Goal: Understand process/instructions

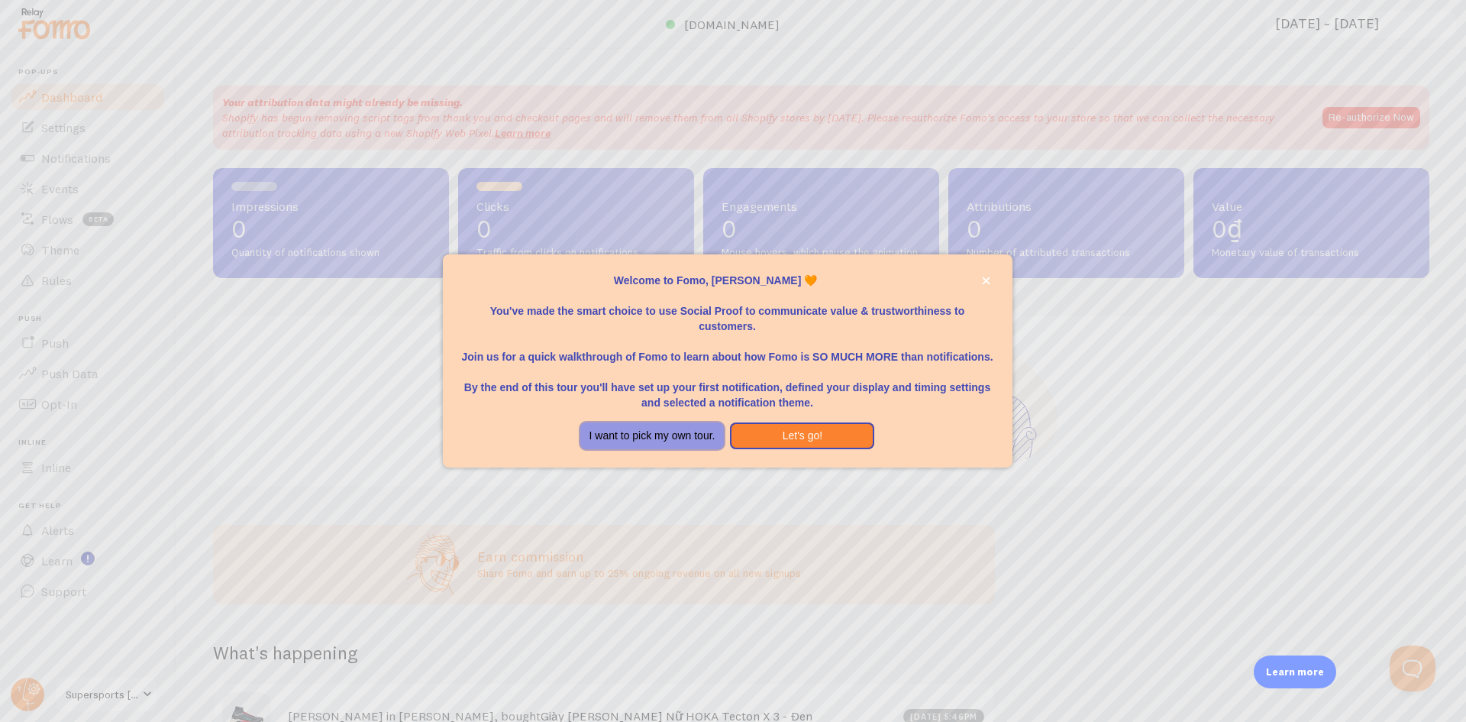
click at [708, 431] on button "I want to pick my own tour." at bounding box center [652, 435] width 144 height 27
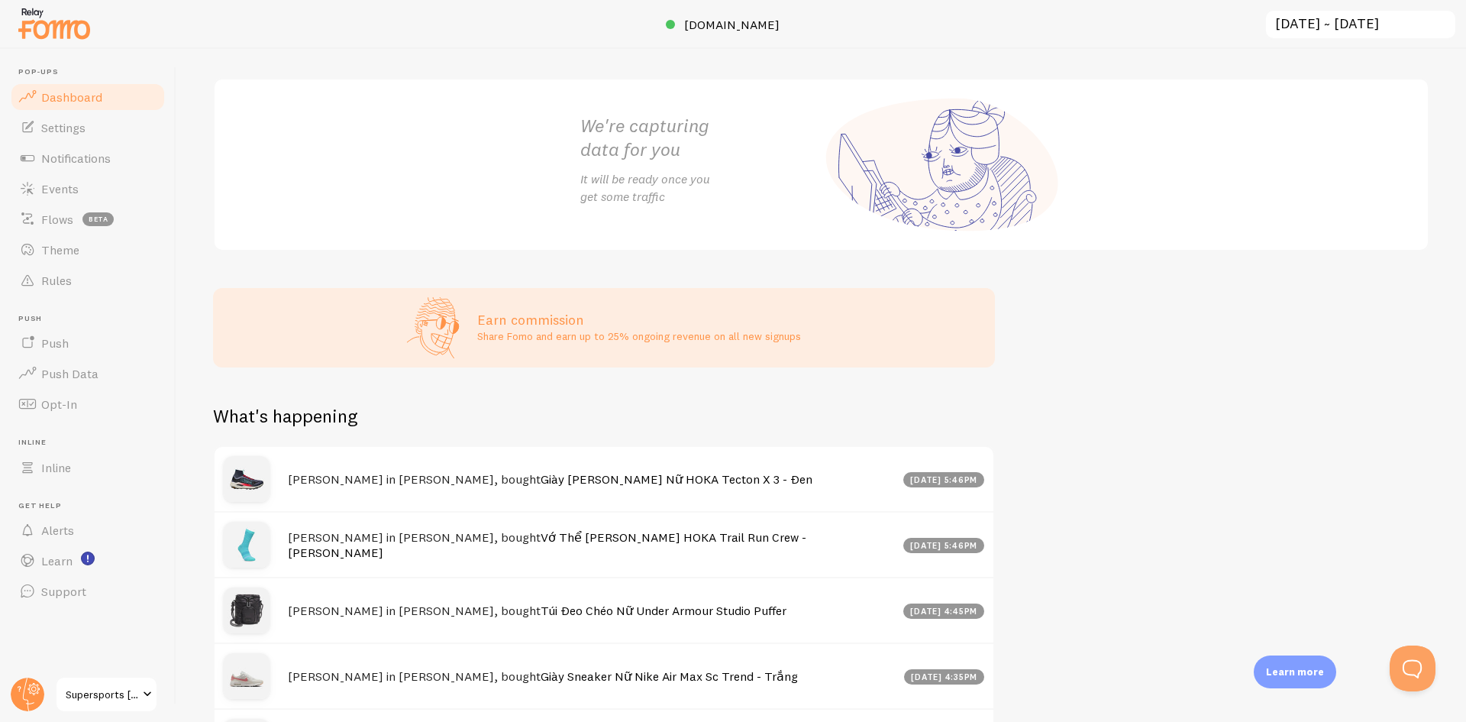
scroll to position [382, 0]
